Goal: Information Seeking & Learning: Learn about a topic

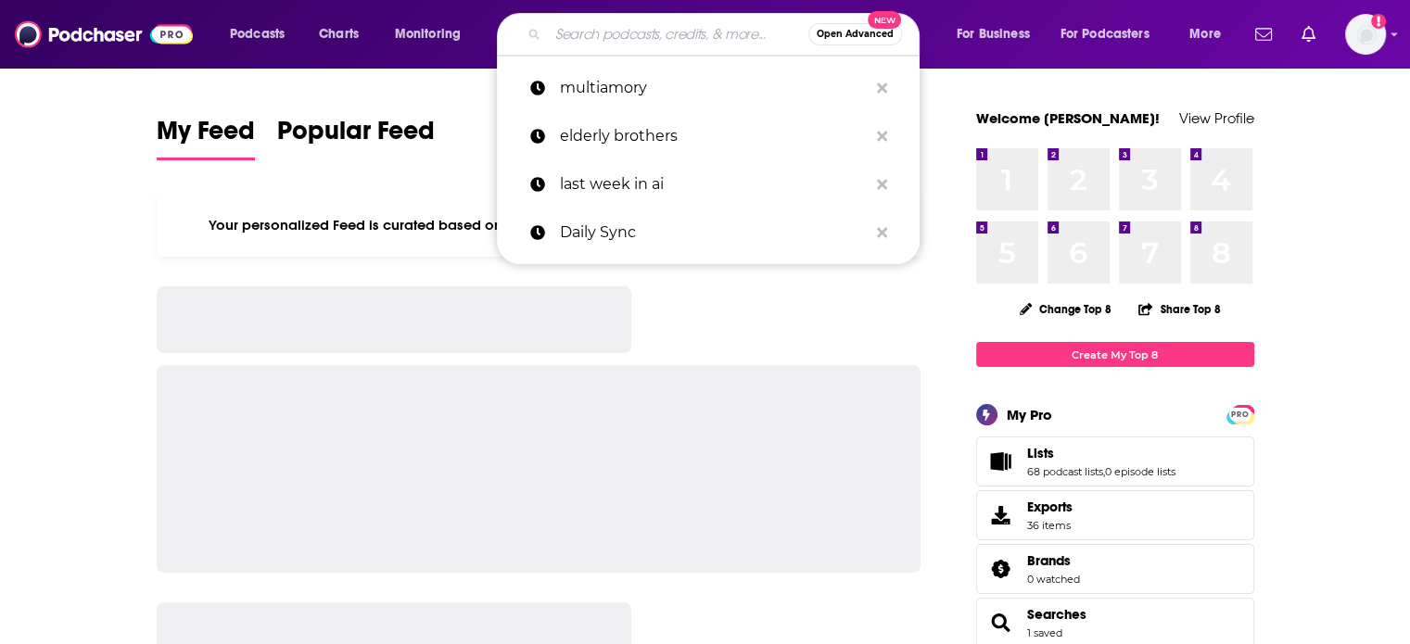
click at [633, 44] on input "Search podcasts, credits, & more..." at bounding box center [678, 34] width 260 height 30
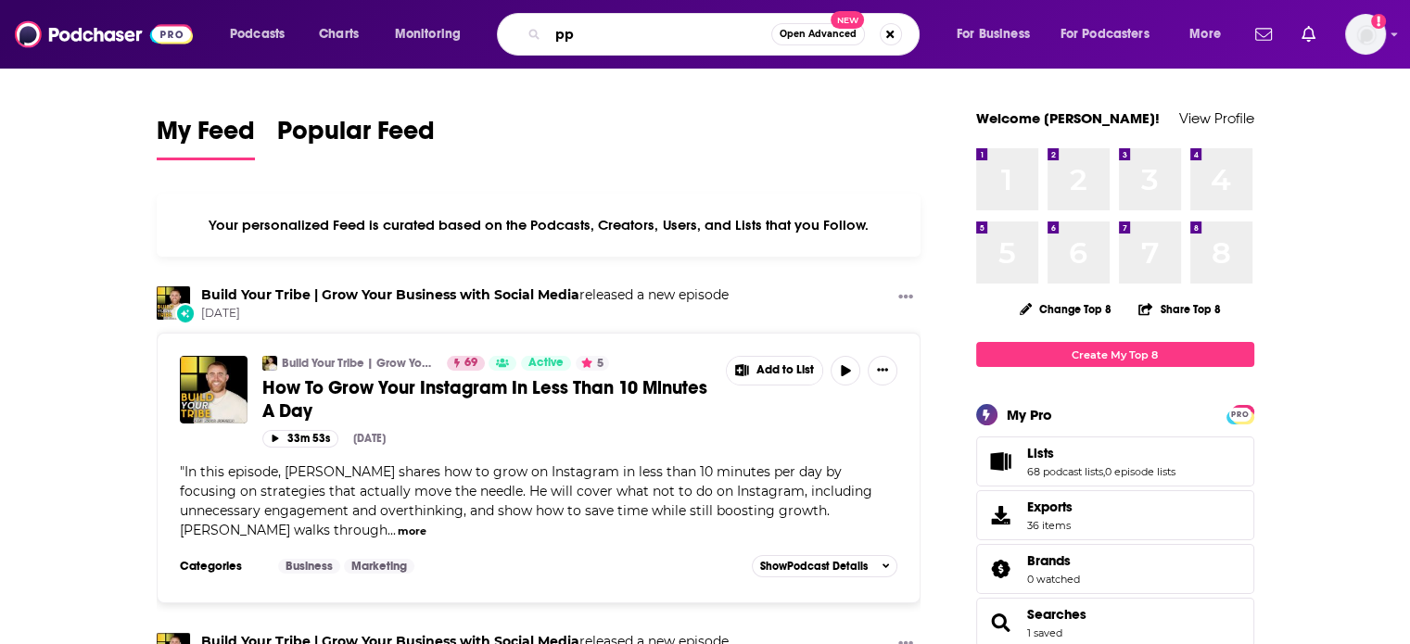
type input "p"
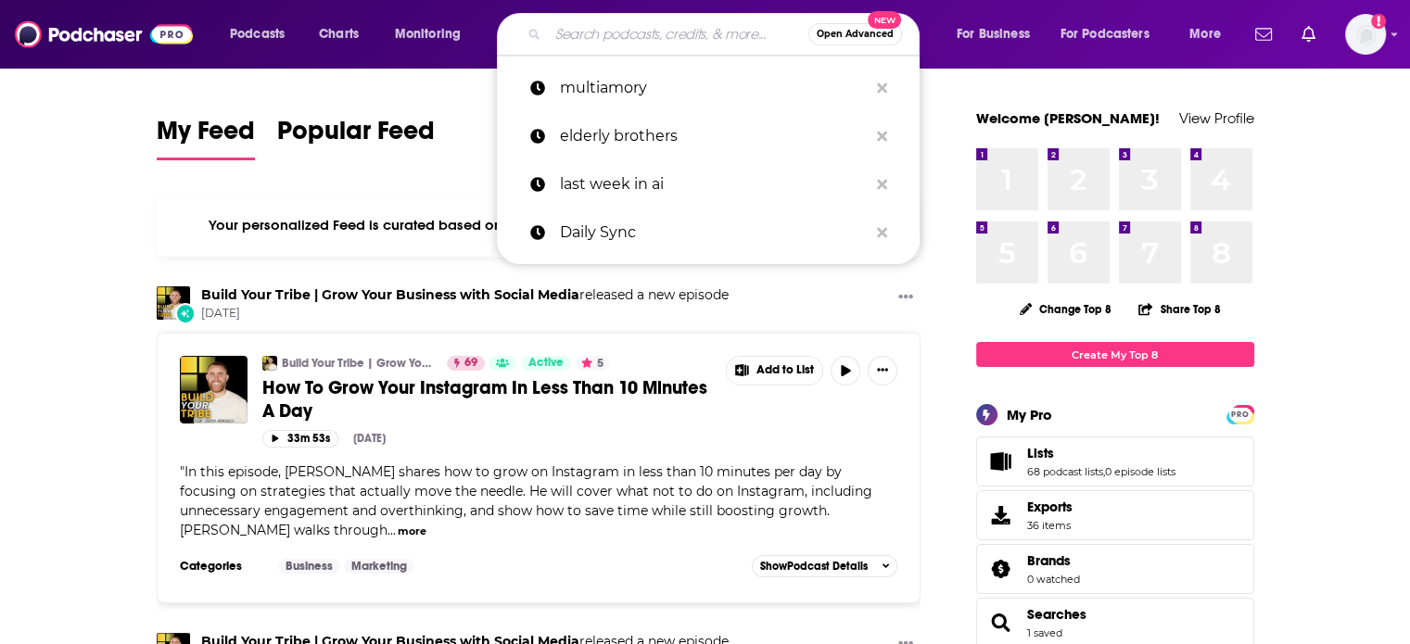
type input "p"
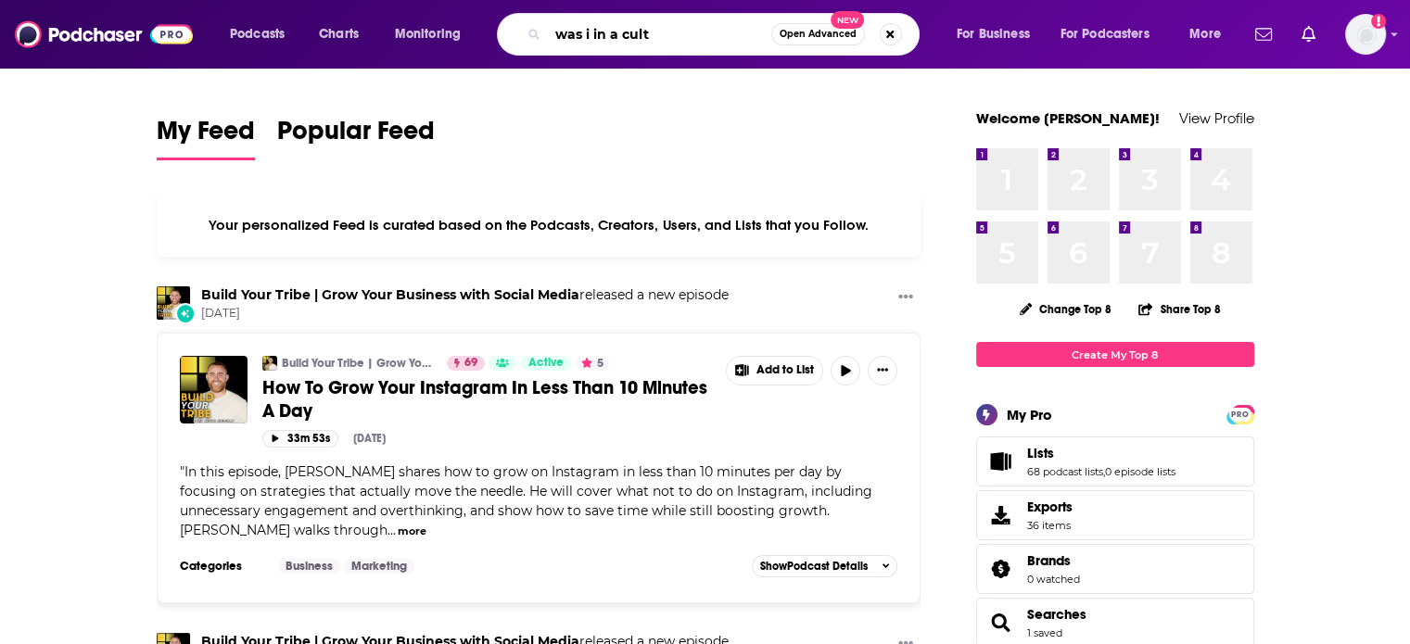
type input "was i in a cult"
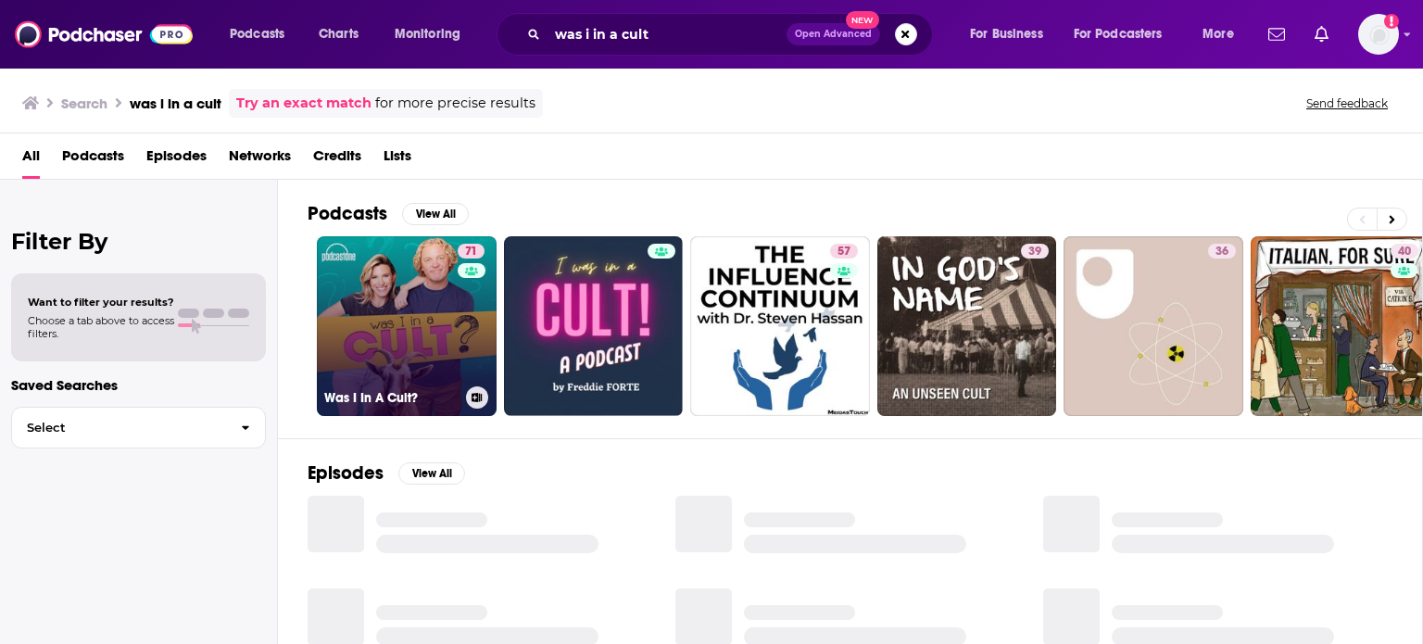
click at [458, 325] on div "71" at bounding box center [474, 315] width 32 height 143
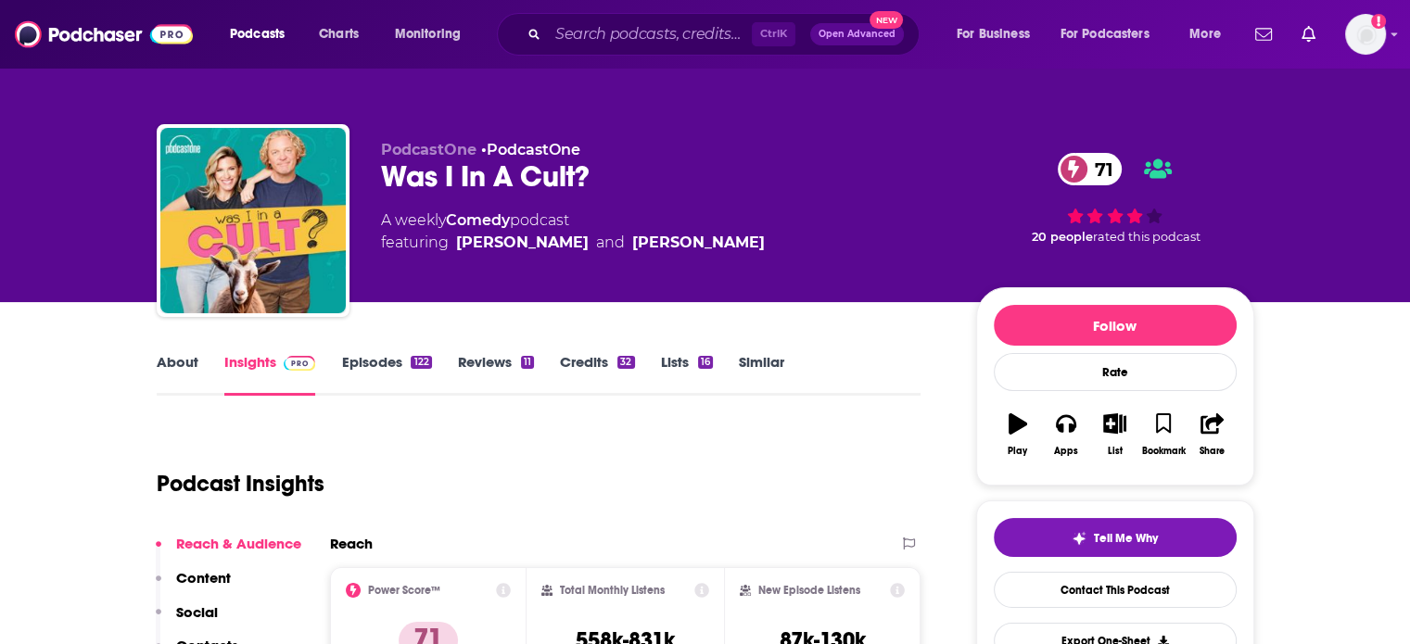
click at [414, 377] on link "Episodes 122" at bounding box center [386, 374] width 90 height 43
